Goal: Find specific page/section: Find specific page/section

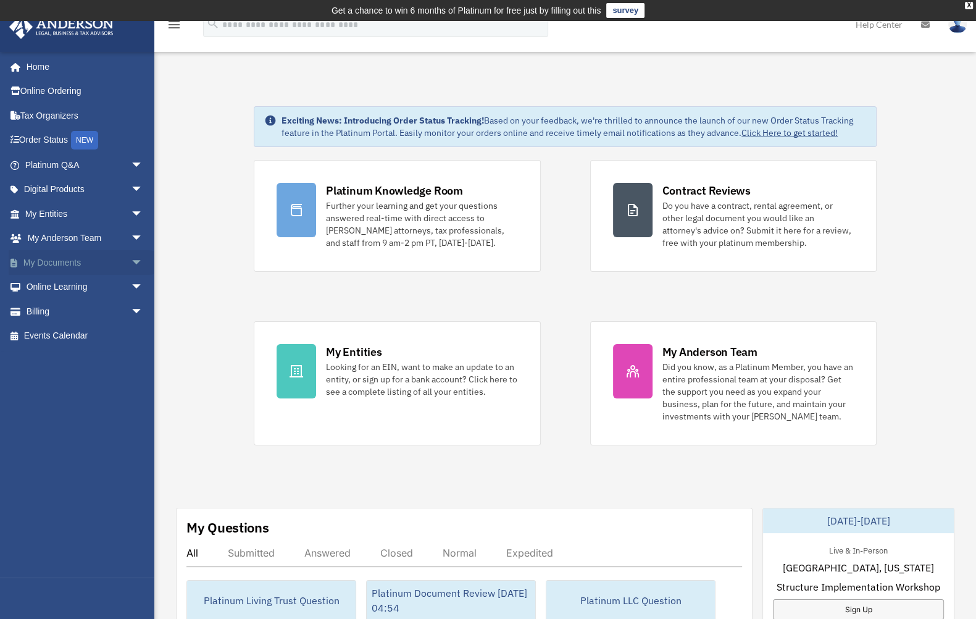
click at [65, 261] on link "My Documents arrow_drop_down" at bounding box center [85, 262] width 153 height 25
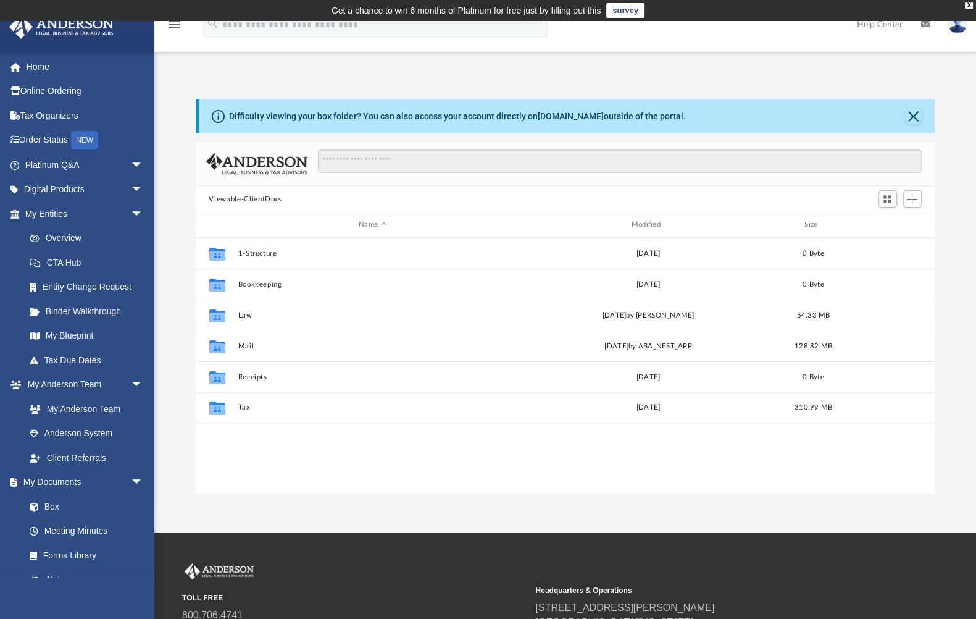
scroll to position [273, 732]
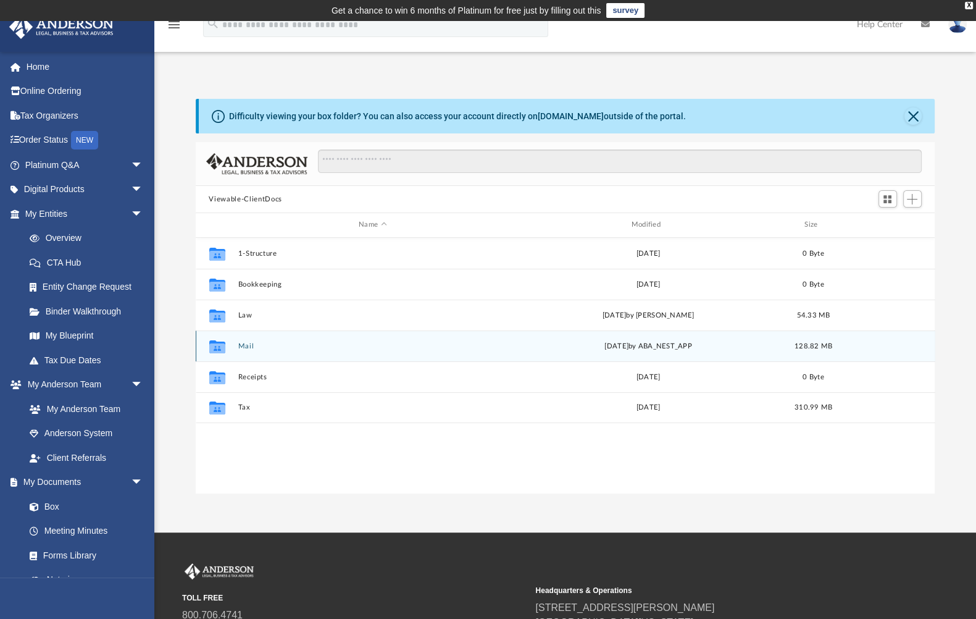
click at [240, 351] on div "Collaborated Folder Mail [DATE] by ABA_NEST_APP 128.82 MB" at bounding box center [566, 345] width 740 height 31
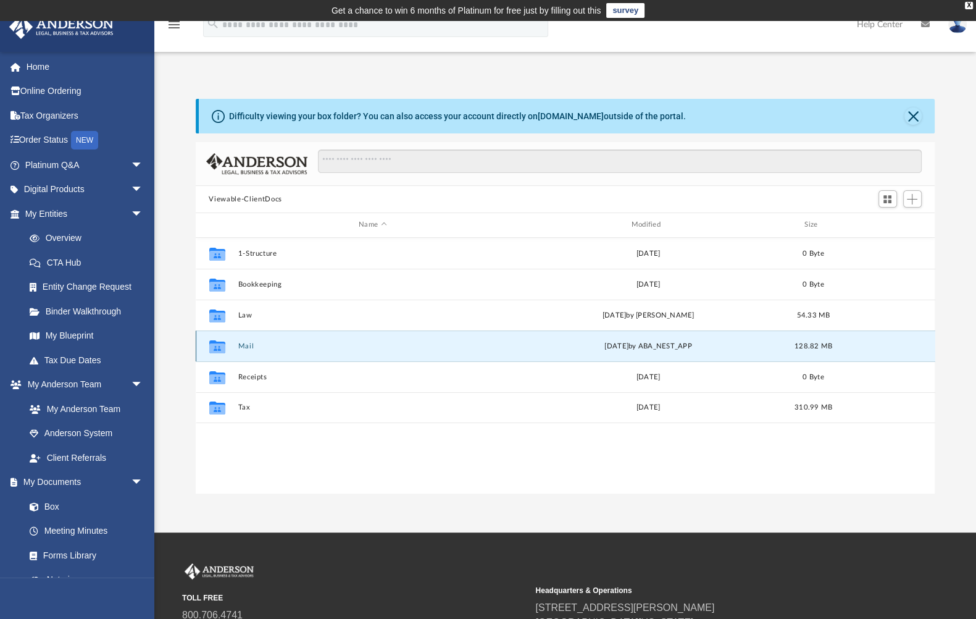
click at [242, 343] on button "Mail" at bounding box center [373, 346] width 270 height 8
click at [673, 349] on div "Wed Sep 24 2025 by ABA_NEST_APP" at bounding box center [648, 345] width 270 height 11
click at [222, 350] on icon "grid" at bounding box center [217, 348] width 16 height 10
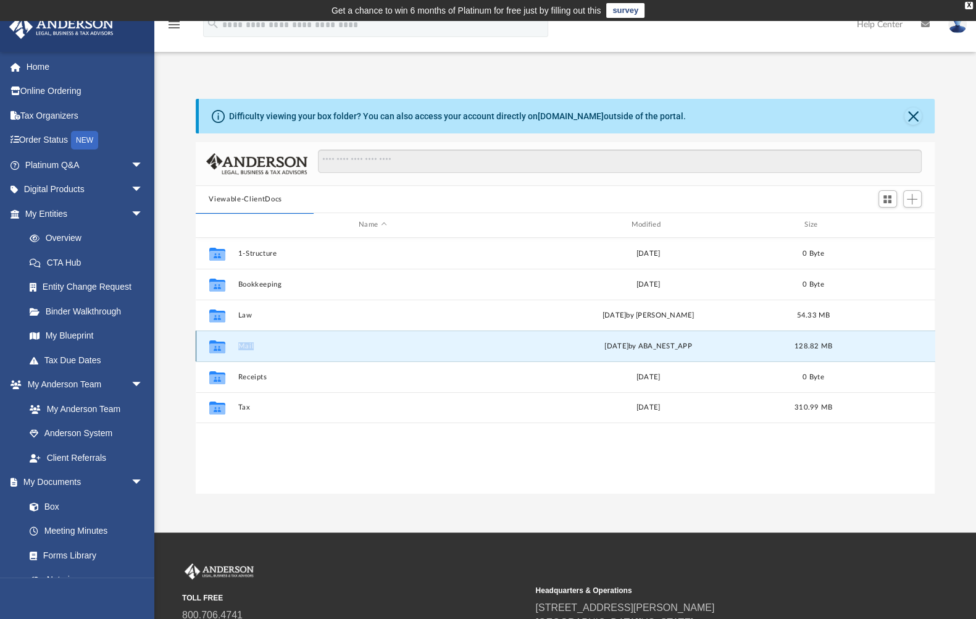
click at [224, 349] on icon "grid" at bounding box center [217, 348] width 16 height 10
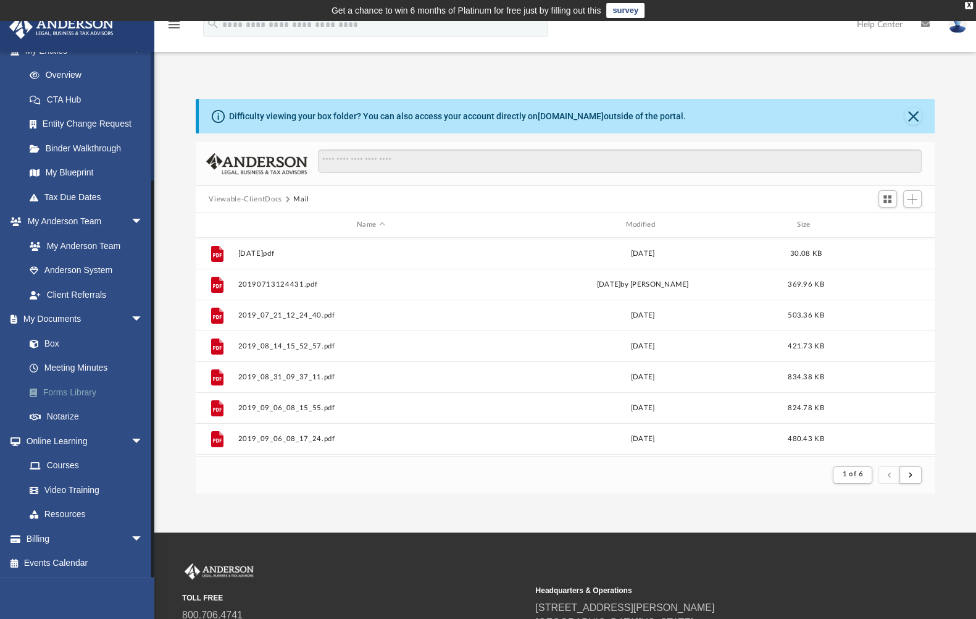
scroll to position [0, 0]
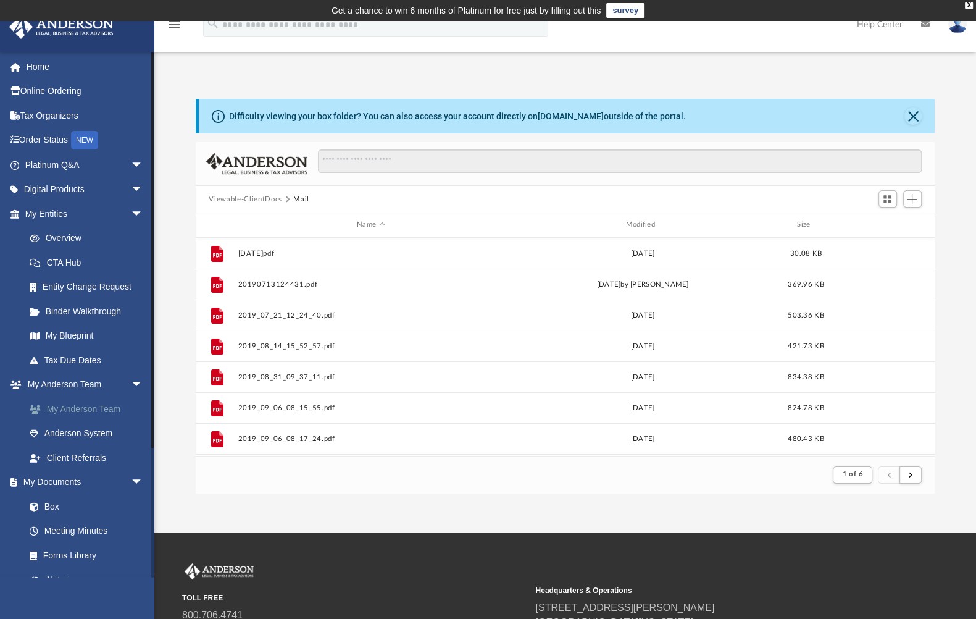
click at [111, 413] on link "My Anderson Team" at bounding box center [89, 408] width 145 height 25
